Goal: Information Seeking & Learning: Learn about a topic

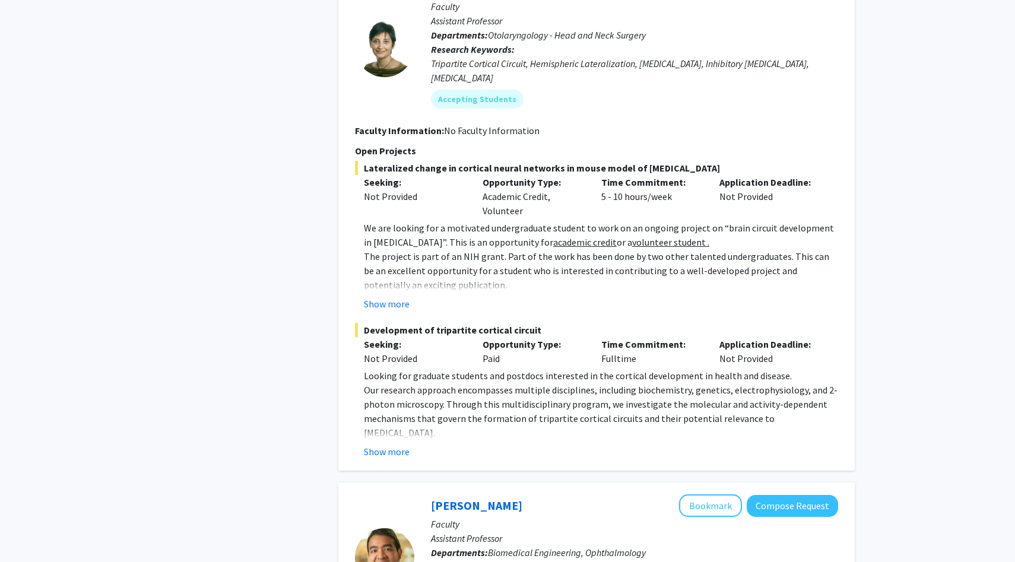
click at [536, 175] on p "Opportunity Type:" at bounding box center [533, 182] width 101 height 14
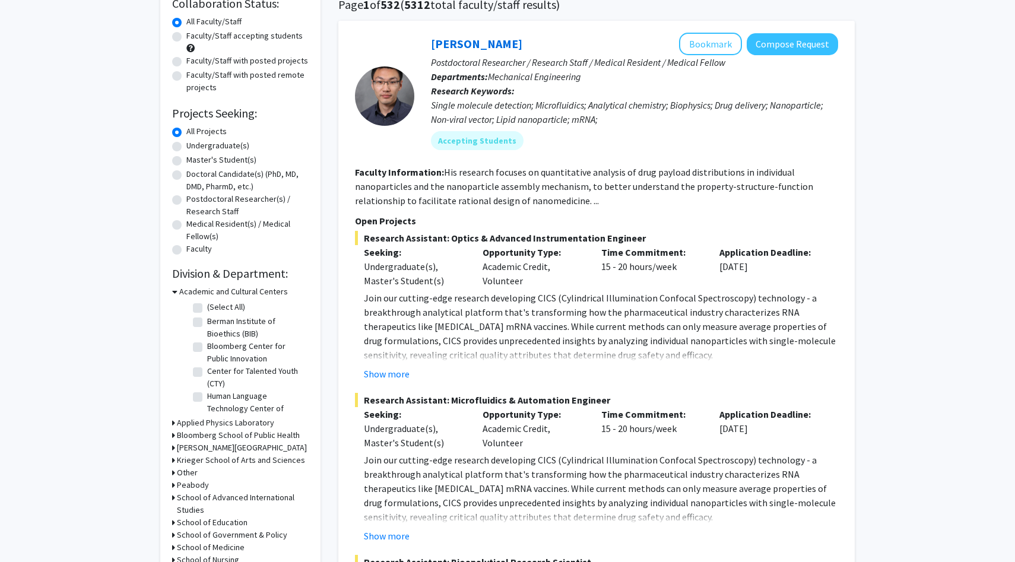
scroll to position [98, 0]
click at [558, 68] on p "Postdoctoral Researcher / Research Staff / Medical Resident / Medical Fellow" at bounding box center [634, 63] width 407 height 14
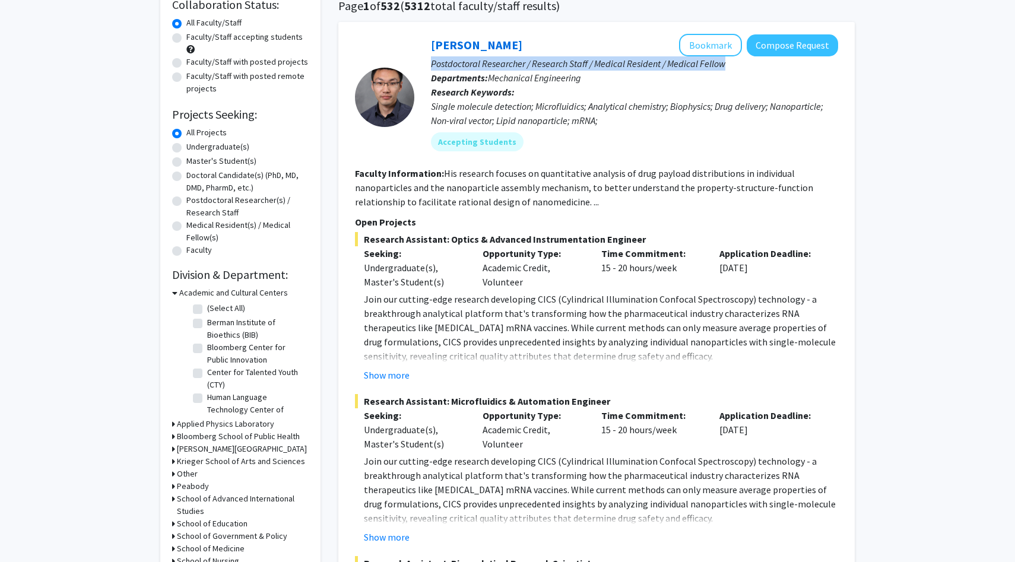
click at [566, 96] on p "Research Keywords: Single molecule detection; Microfluidics; Analytical chemist…" at bounding box center [634, 106] width 407 height 43
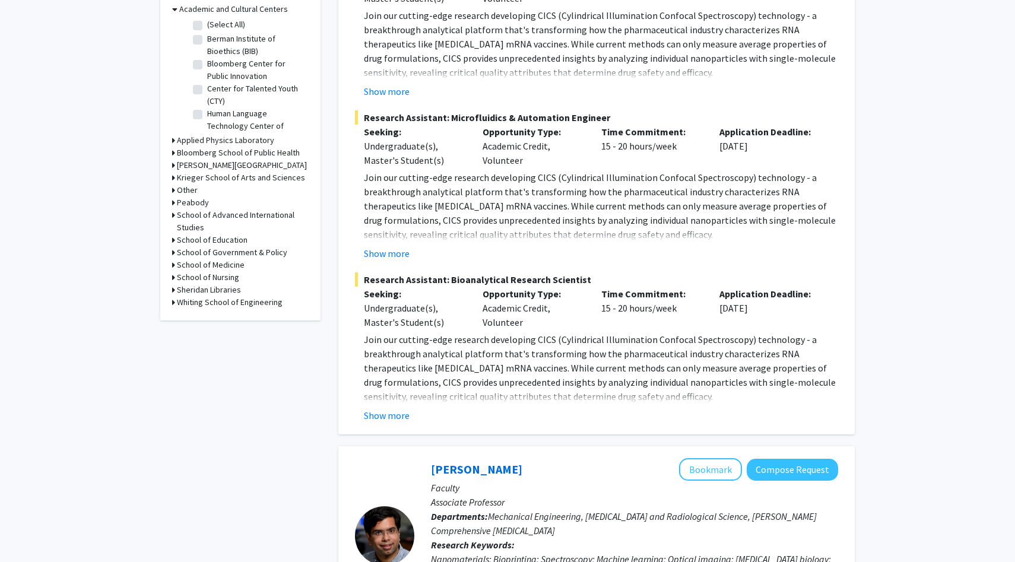
scroll to position [401, 0]
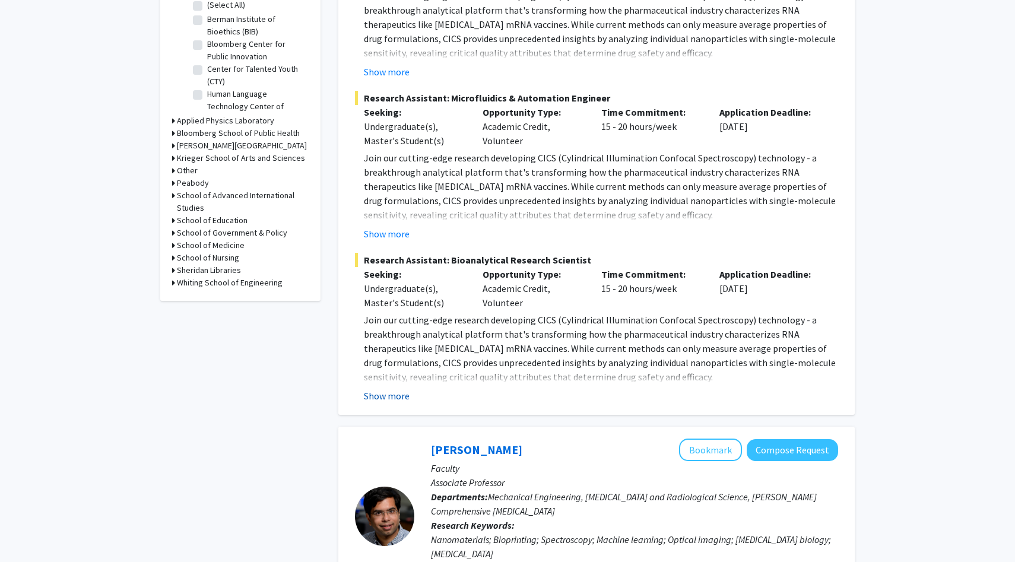
click at [382, 395] on button "Show more" at bounding box center [387, 396] width 46 height 14
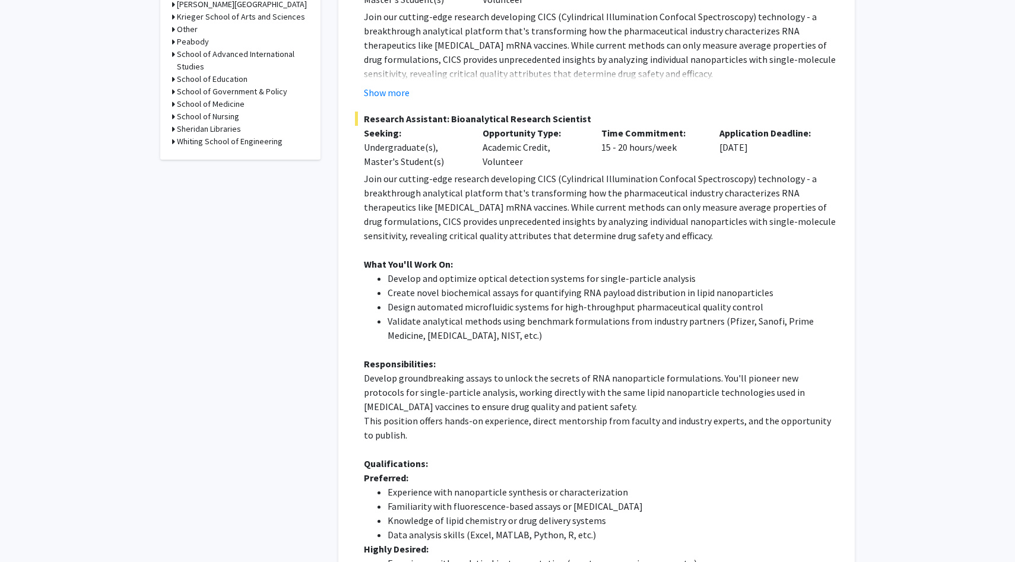
scroll to position [559, 0]
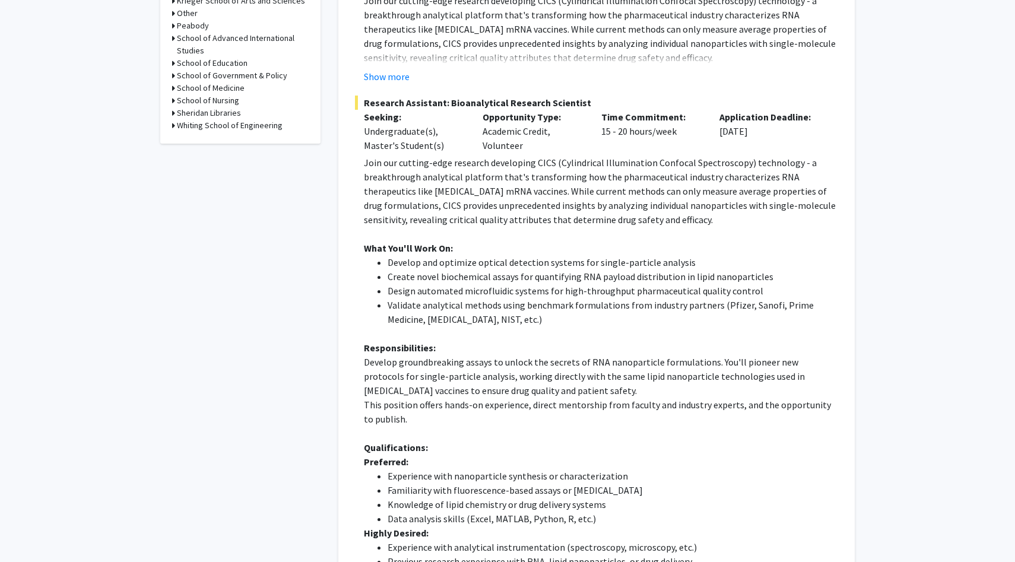
click at [444, 305] on li "Validate analytical methods using benchmark formulations from industry partners…" at bounding box center [613, 312] width 451 height 29
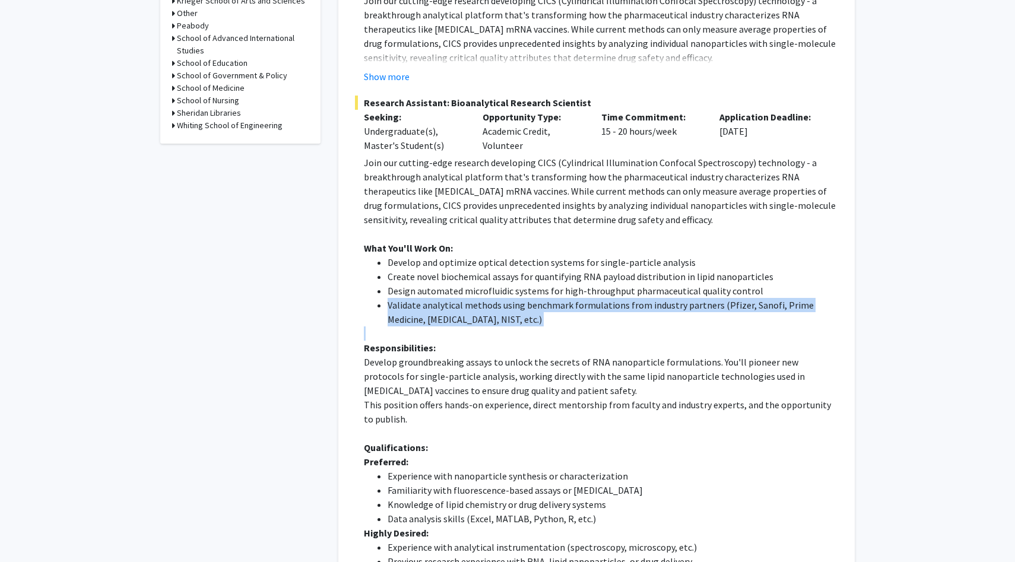
click at [536, 283] on li "Create novel biochemical assays for quantifying RNA payload distribution in lip…" at bounding box center [613, 277] width 451 height 14
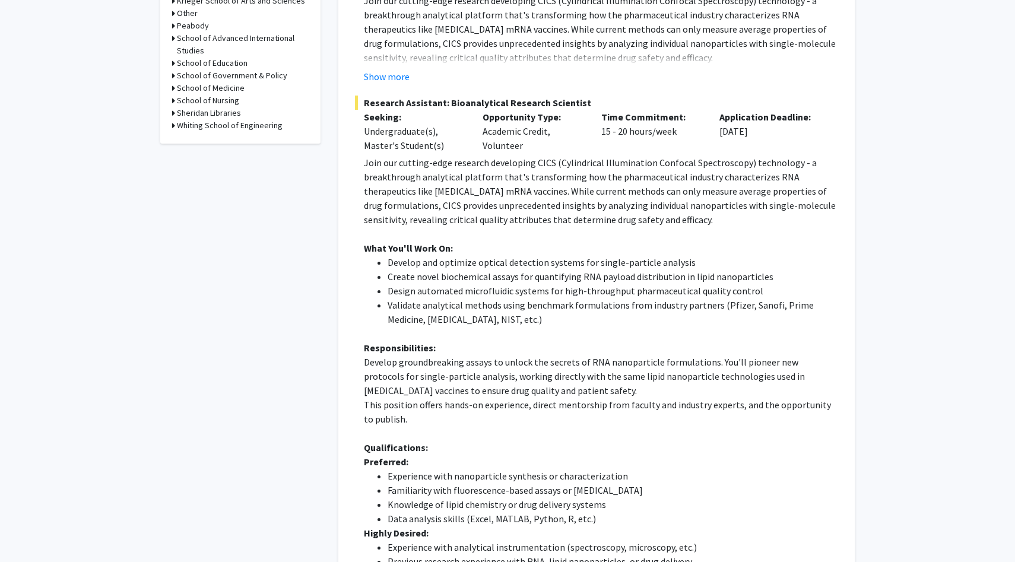
click at [536, 283] on li "Create novel biochemical assays for quantifying RNA payload distribution in lip…" at bounding box center [613, 277] width 451 height 14
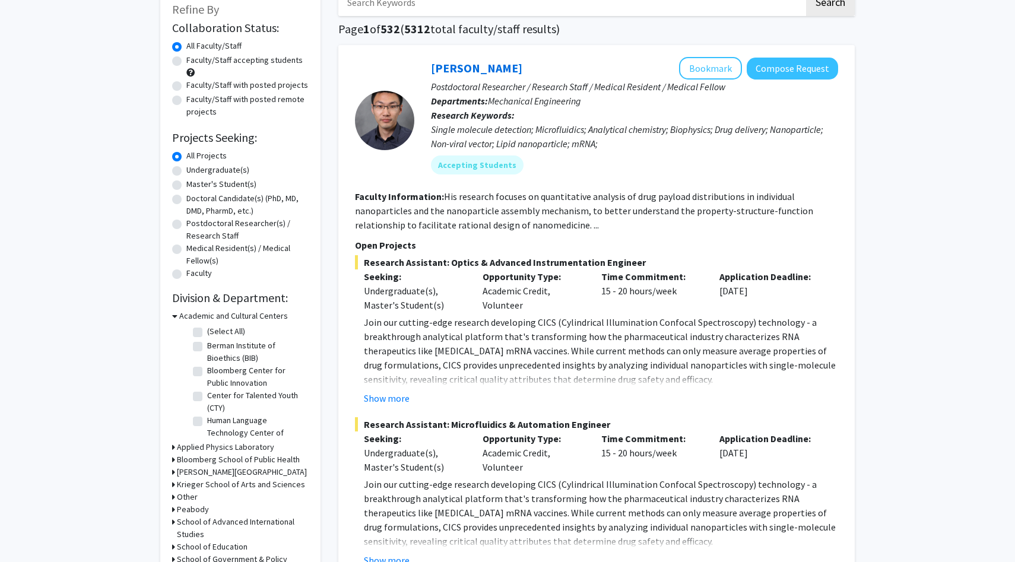
scroll to position [75, 0]
click at [536, 283] on div "Opportunity Type: Academic Credit, Volunteer" at bounding box center [533, 290] width 119 height 43
click at [577, 270] on p "Opportunity Type:" at bounding box center [533, 276] width 101 height 14
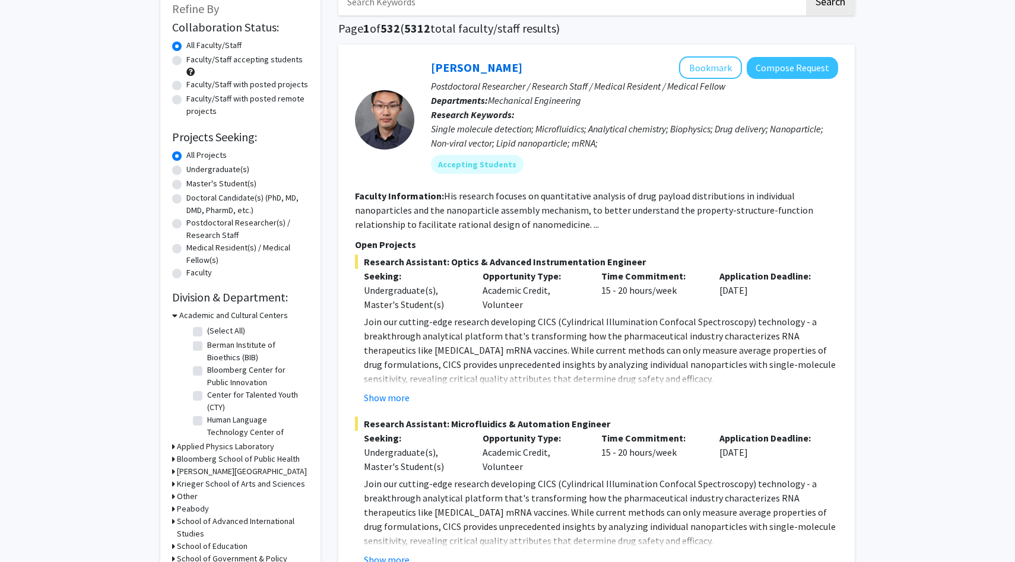
click at [577, 270] on p "Opportunity Type:" at bounding box center [533, 276] width 101 height 14
click at [595, 262] on span "Research Assistant: Optics & Advanced Instrumentation Engineer" at bounding box center [596, 262] width 483 height 14
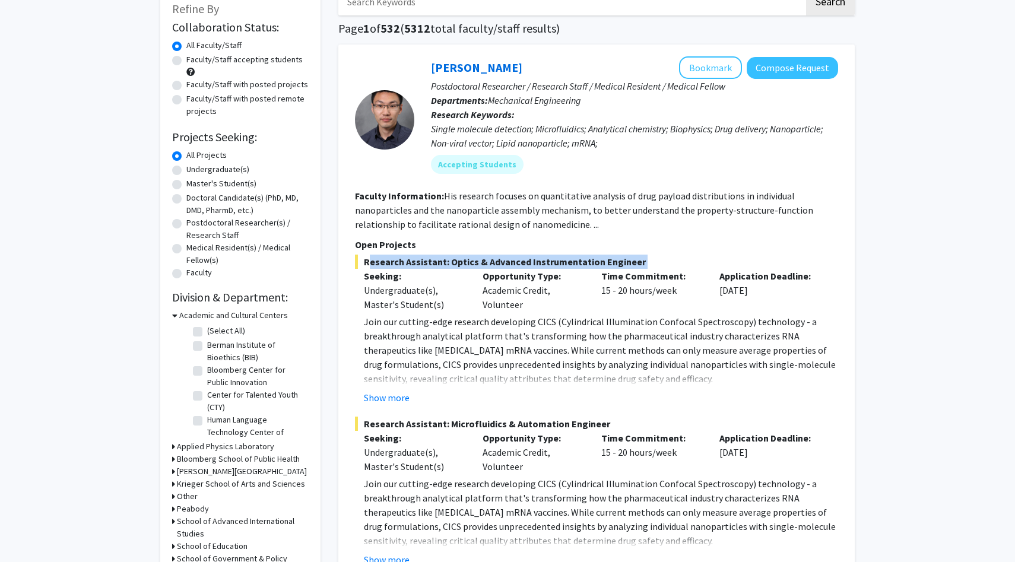
click at [603, 257] on span "Research Assistant: Optics & Advanced Instrumentation Engineer" at bounding box center [596, 262] width 483 height 14
click at [649, 208] on fg-read-more "His research focuses on quantitative analysis of drug payload distributions in …" at bounding box center [584, 210] width 458 height 40
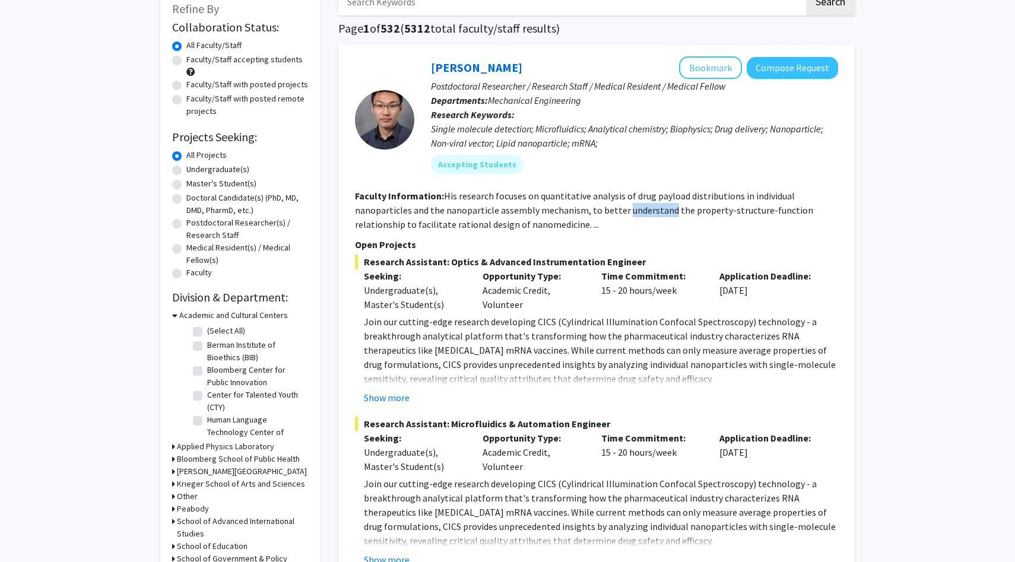
click at [649, 208] on fg-read-more "His research focuses on quantitative analysis of drug payload distributions in …" at bounding box center [584, 210] width 458 height 40
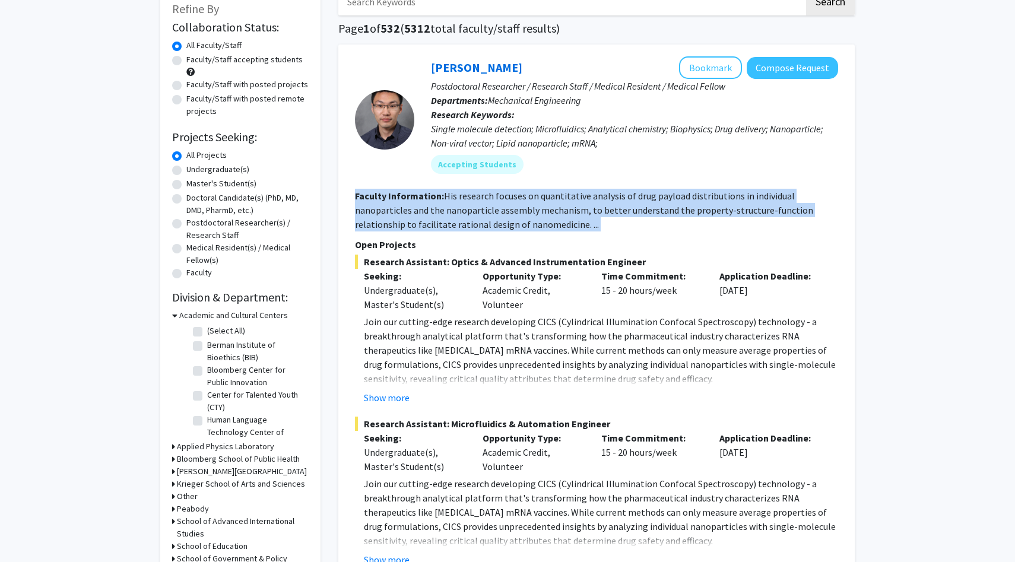
click at [663, 204] on section "Faculty Information: His research focuses on quantitative analysis of drug payl…" at bounding box center [596, 210] width 483 height 43
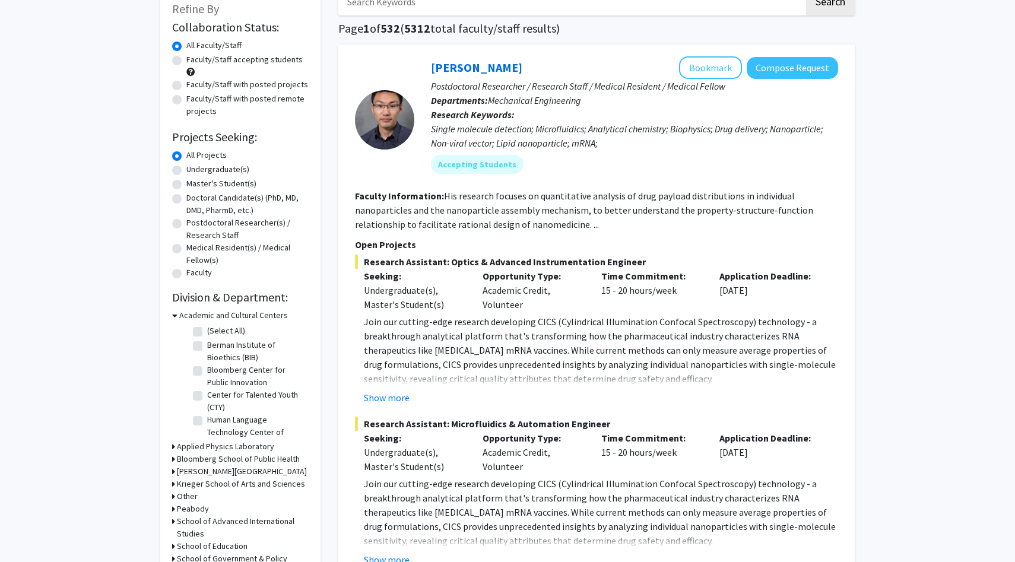
click at [663, 204] on section "Faculty Information: His research focuses on quantitative analysis of drug payl…" at bounding box center [596, 210] width 483 height 43
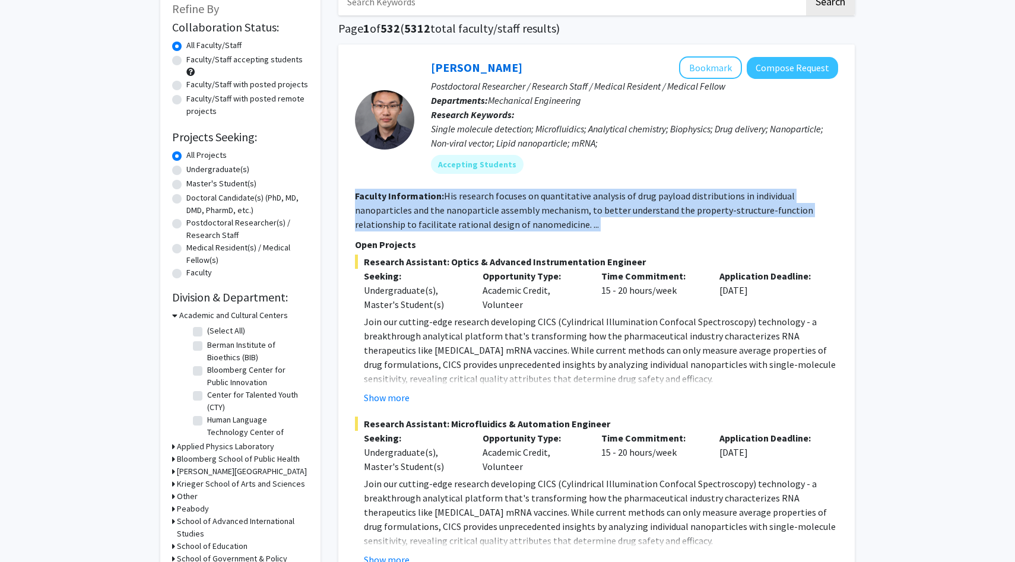
click at [663, 204] on section "Faculty Information: His research focuses on quantitative analysis of drug payl…" at bounding box center [596, 210] width 483 height 43
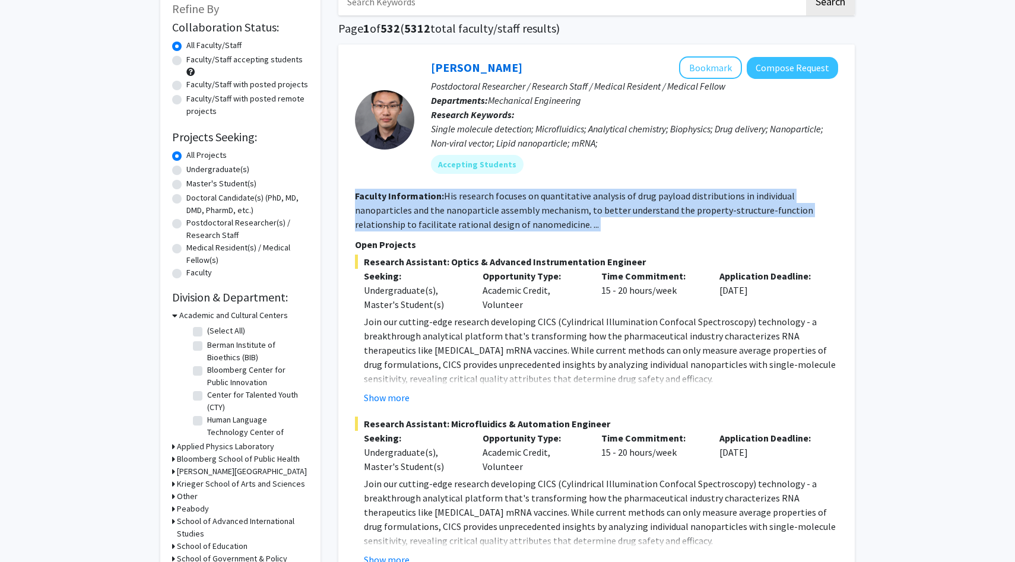
click at [663, 204] on section "Faculty Information: His research focuses on quantitative analysis of drug payl…" at bounding box center [596, 210] width 483 height 43
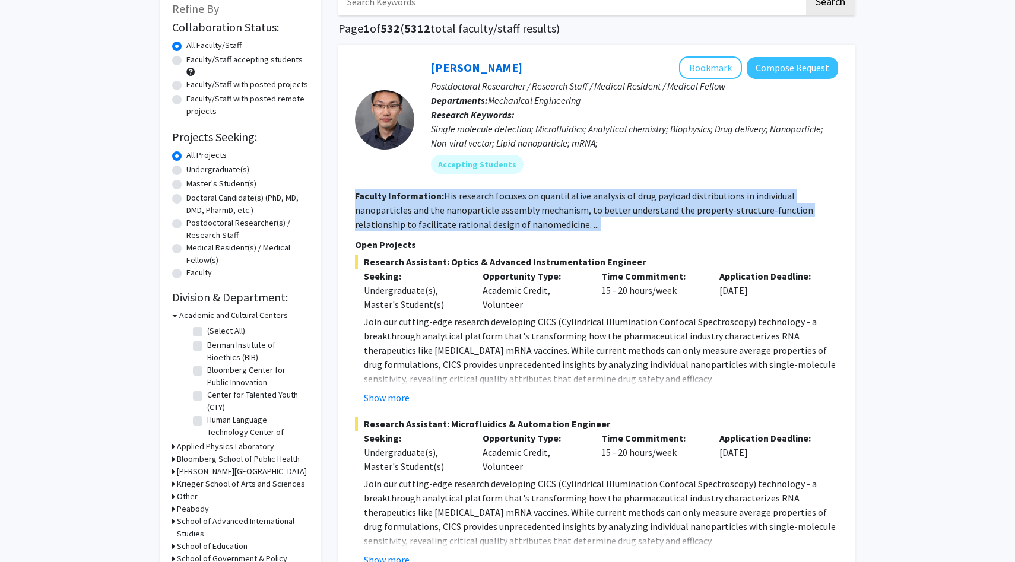
click at [680, 202] on section "Faculty Information: His research focuses on quantitative analysis of drug payl…" at bounding box center [596, 210] width 483 height 43
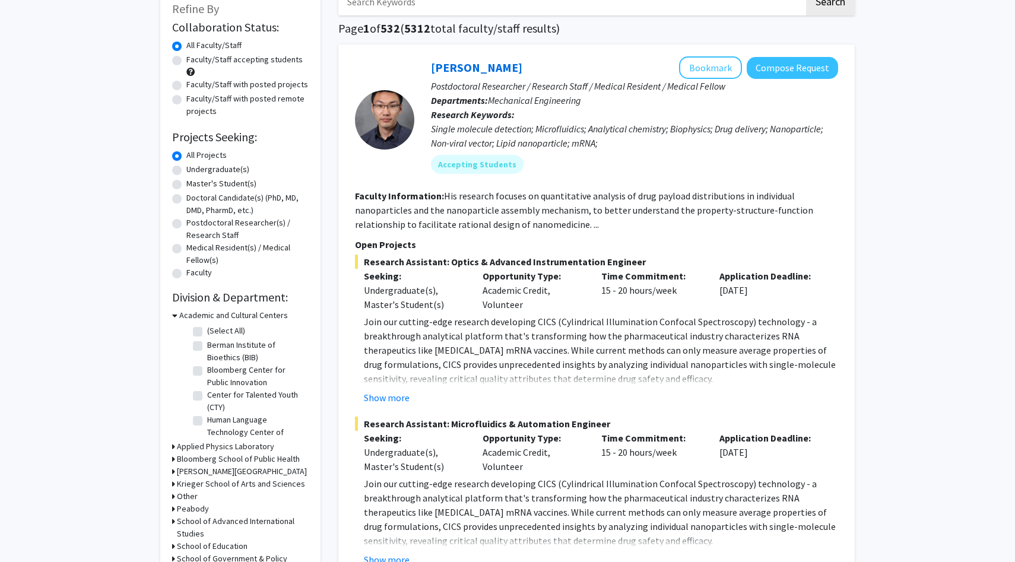
click at [680, 202] on section "Faculty Information: His research focuses on quantitative analysis of drug payl…" at bounding box center [596, 210] width 483 height 43
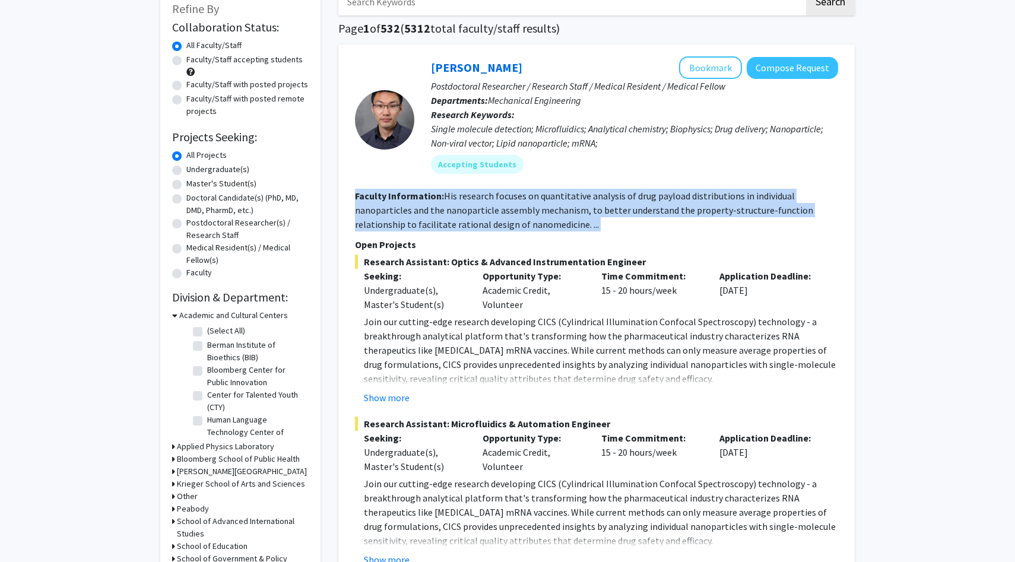
click at [680, 202] on section "Faculty Information: His research focuses on quantitative analysis of drug payl…" at bounding box center [596, 210] width 483 height 43
click at [697, 157] on div "Accepting Students" at bounding box center [635, 165] width 412 height 24
click at [692, 145] on div "Single molecule detection; Microfluidics; Analytical chemistry; Biophysics; Dru…" at bounding box center [634, 136] width 407 height 29
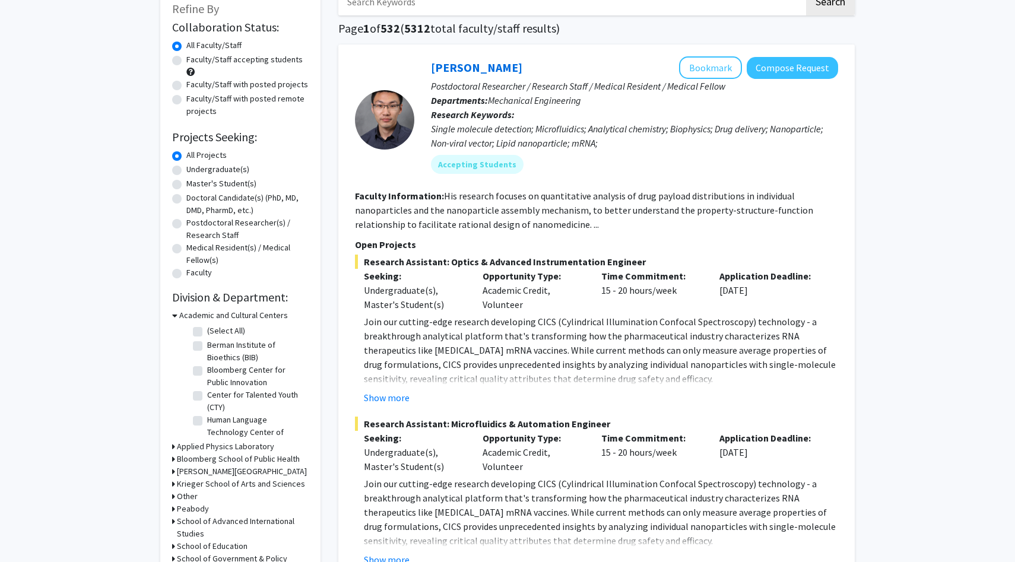
click at [692, 145] on div "Single molecule detection; Microfluidics; Analytical chemistry; Biophysics; Dru…" at bounding box center [634, 136] width 407 height 29
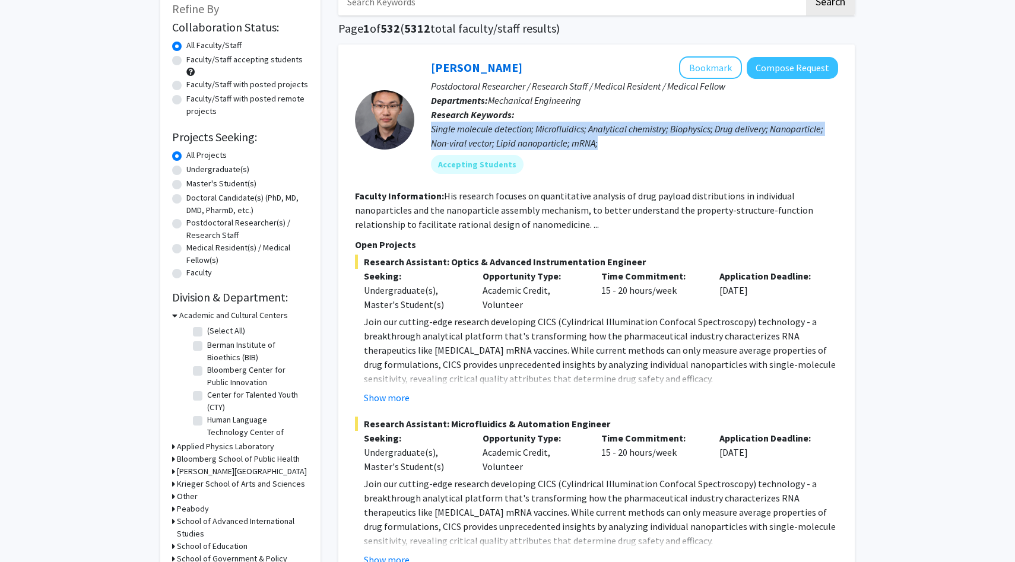
click at [701, 141] on div "Single molecule detection; Microfluidics; Analytical chemistry; Biophysics; Dru…" at bounding box center [634, 136] width 407 height 29
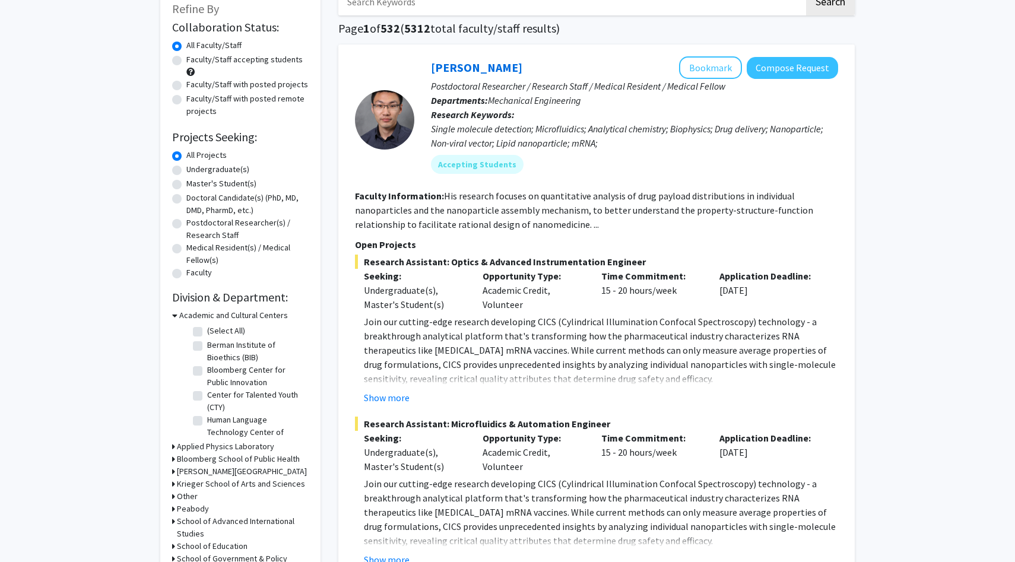
click at [701, 141] on div "Single molecule detection; Microfluidics; Analytical chemistry; Biophysics; Dru…" at bounding box center [634, 136] width 407 height 29
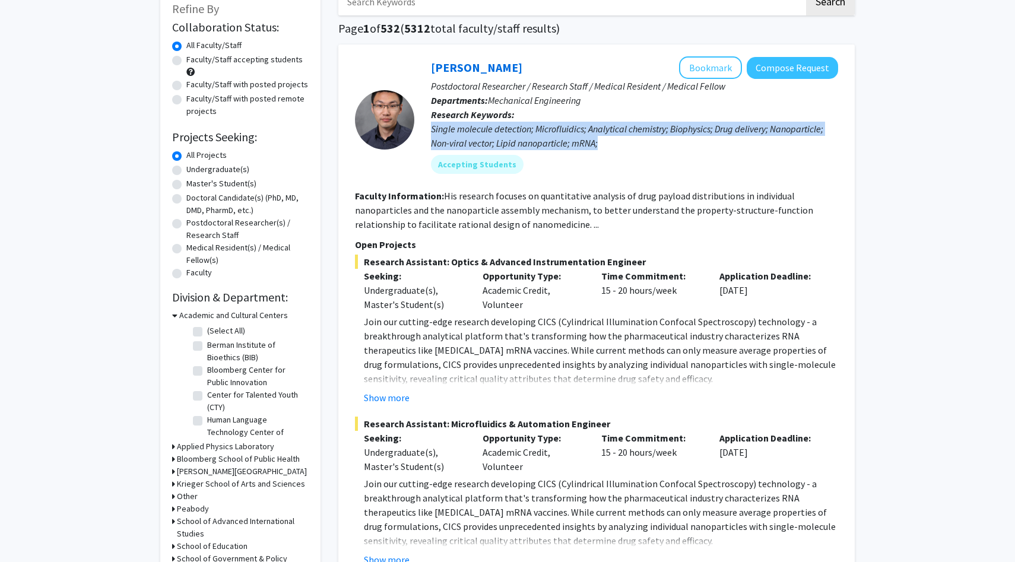
click at [701, 141] on div "Single molecule detection; Microfluidics; Analytical chemistry; Biophysics; Dru…" at bounding box center [634, 136] width 407 height 29
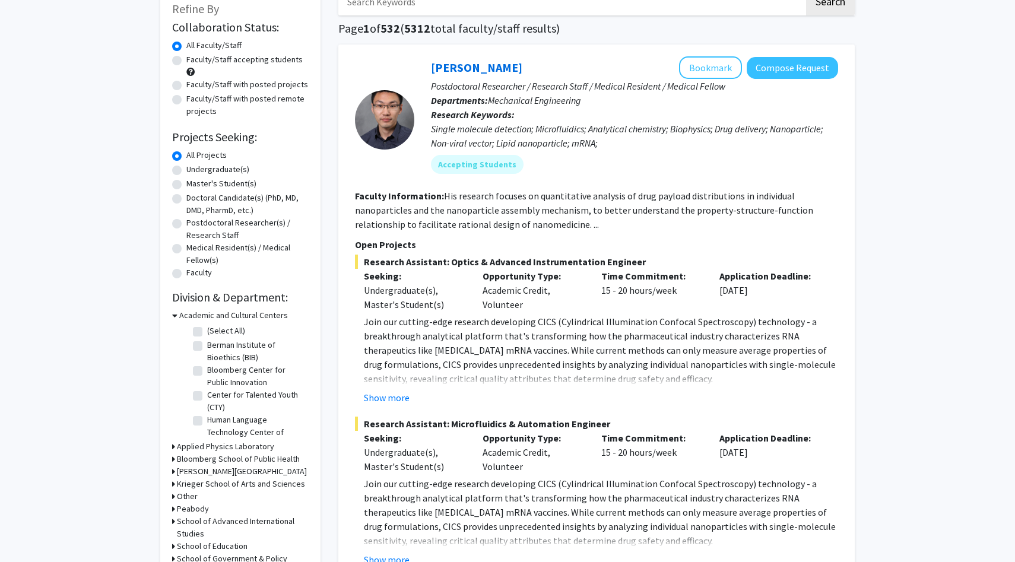
click at [701, 141] on div "Single molecule detection; Microfluidics; Analytical chemistry; Biophysics; Dru…" at bounding box center [634, 136] width 407 height 29
